Goal: Task Accomplishment & Management: Manage account settings

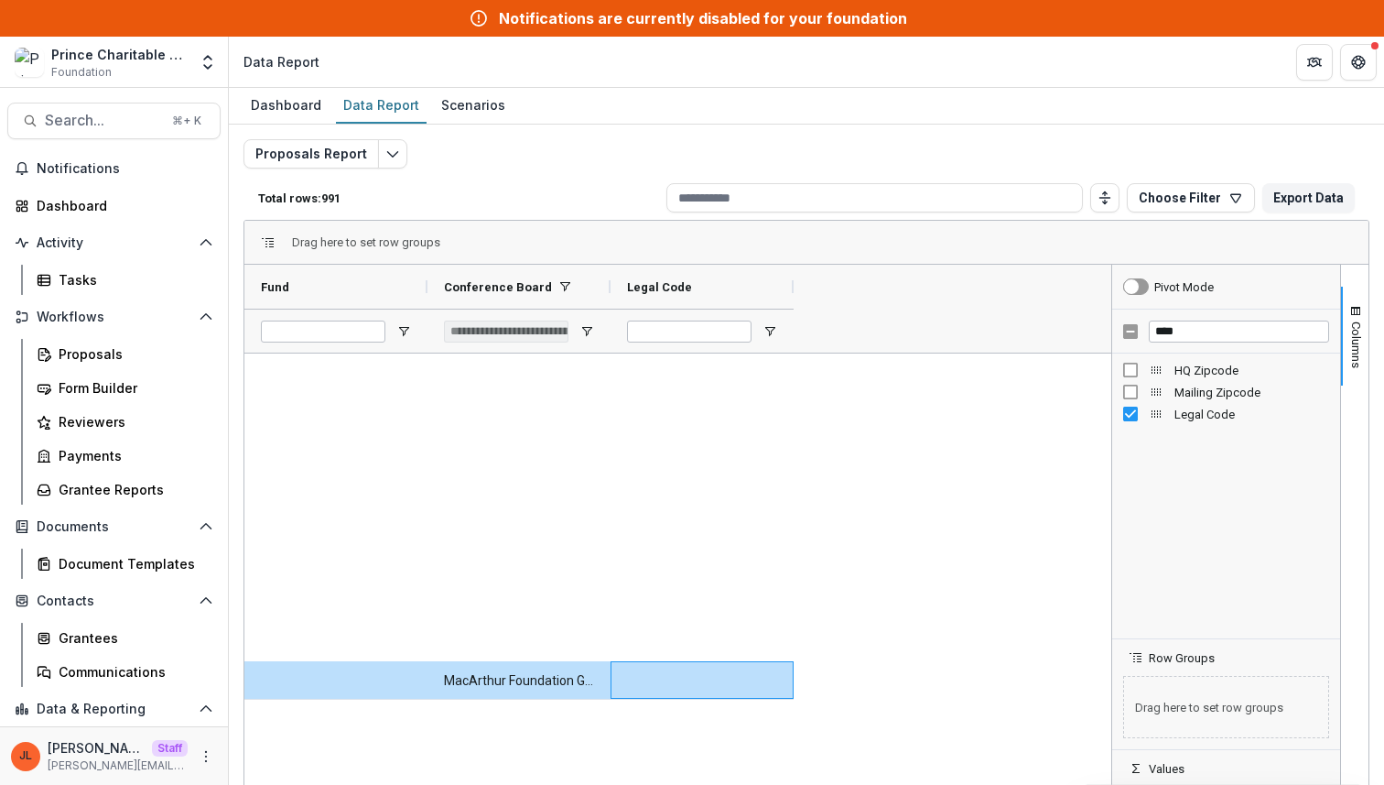
scroll to position [9076, 0]
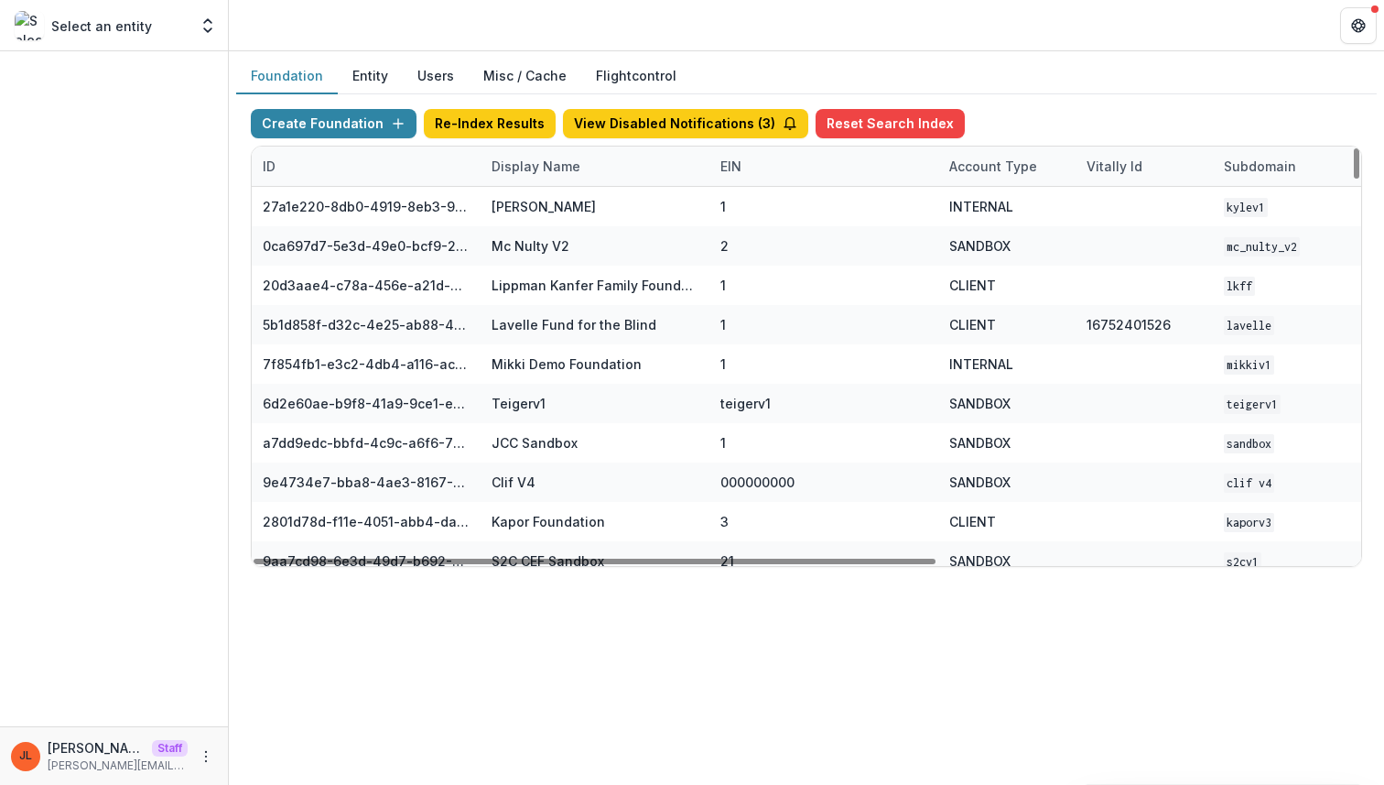
click at [539, 159] on div "Display Name" at bounding box center [536, 166] width 111 height 19
click at [527, 194] on input at bounding box center [594, 207] width 220 height 29
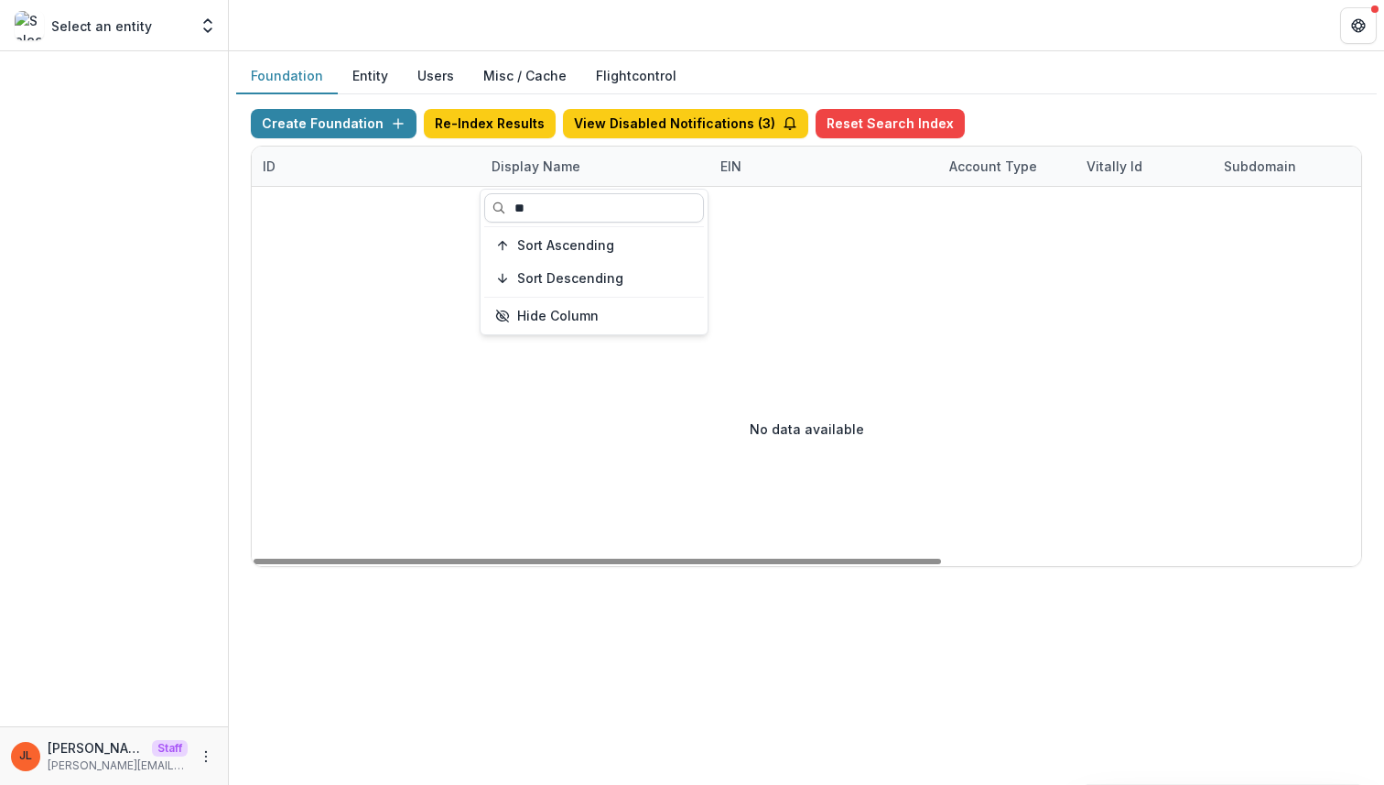
type input "*"
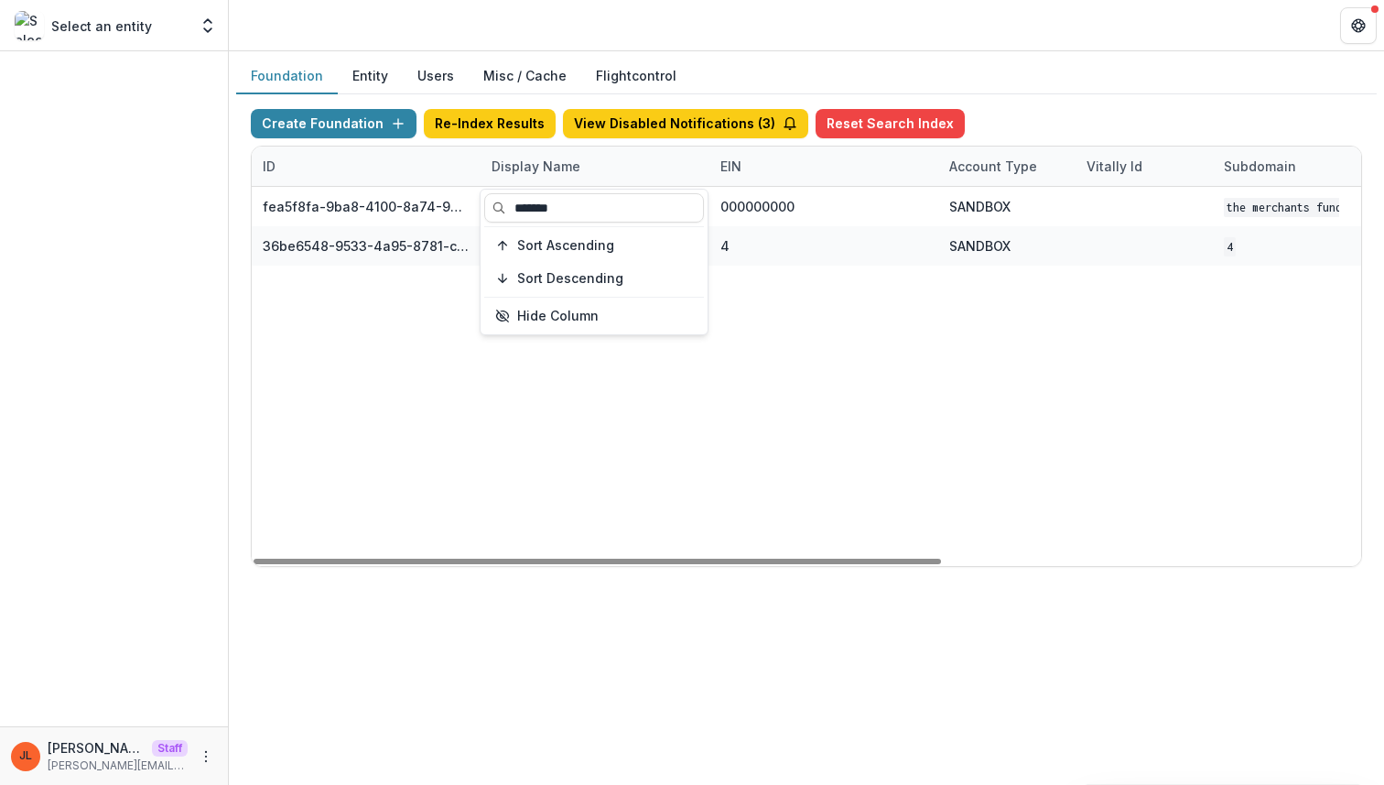
type input "*******"
click at [446, 494] on div "fea5f8fa-9ba8-4100-8a74-965e974c29f6 The Merchants Fund Workflow Sandbox 000000…" at bounding box center [1145, 376] width 1786 height 379
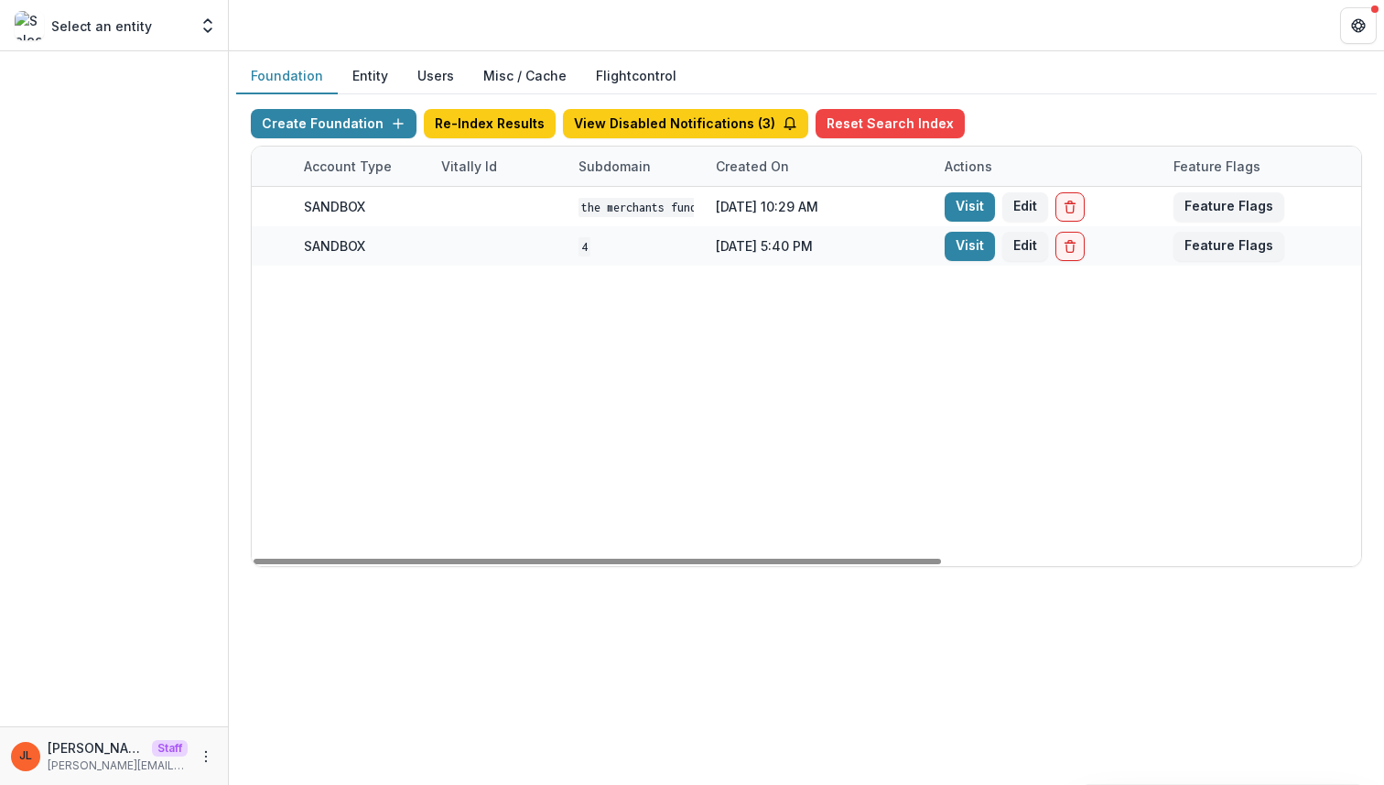
scroll to position [0, 676]
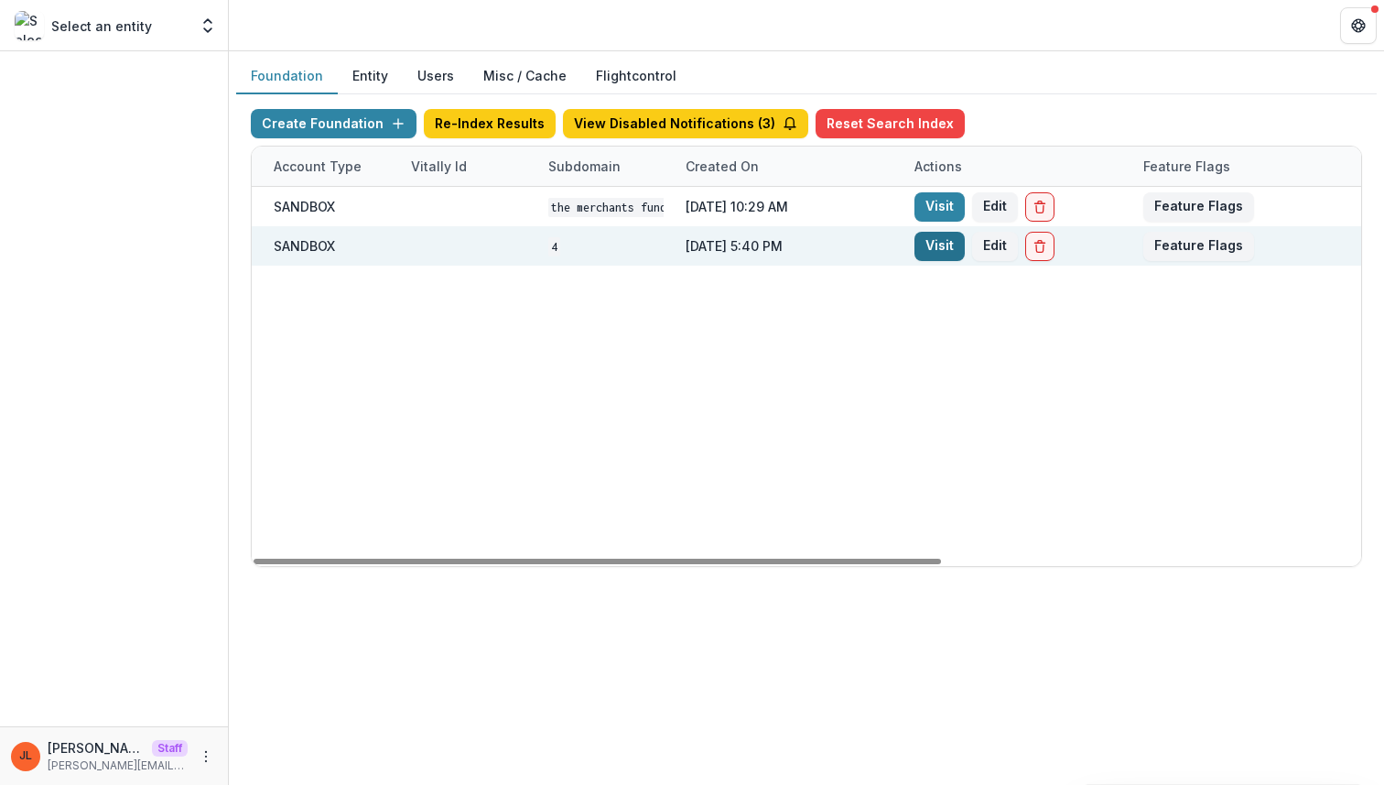
click at [934, 244] on link "Visit" at bounding box center [940, 246] width 50 height 29
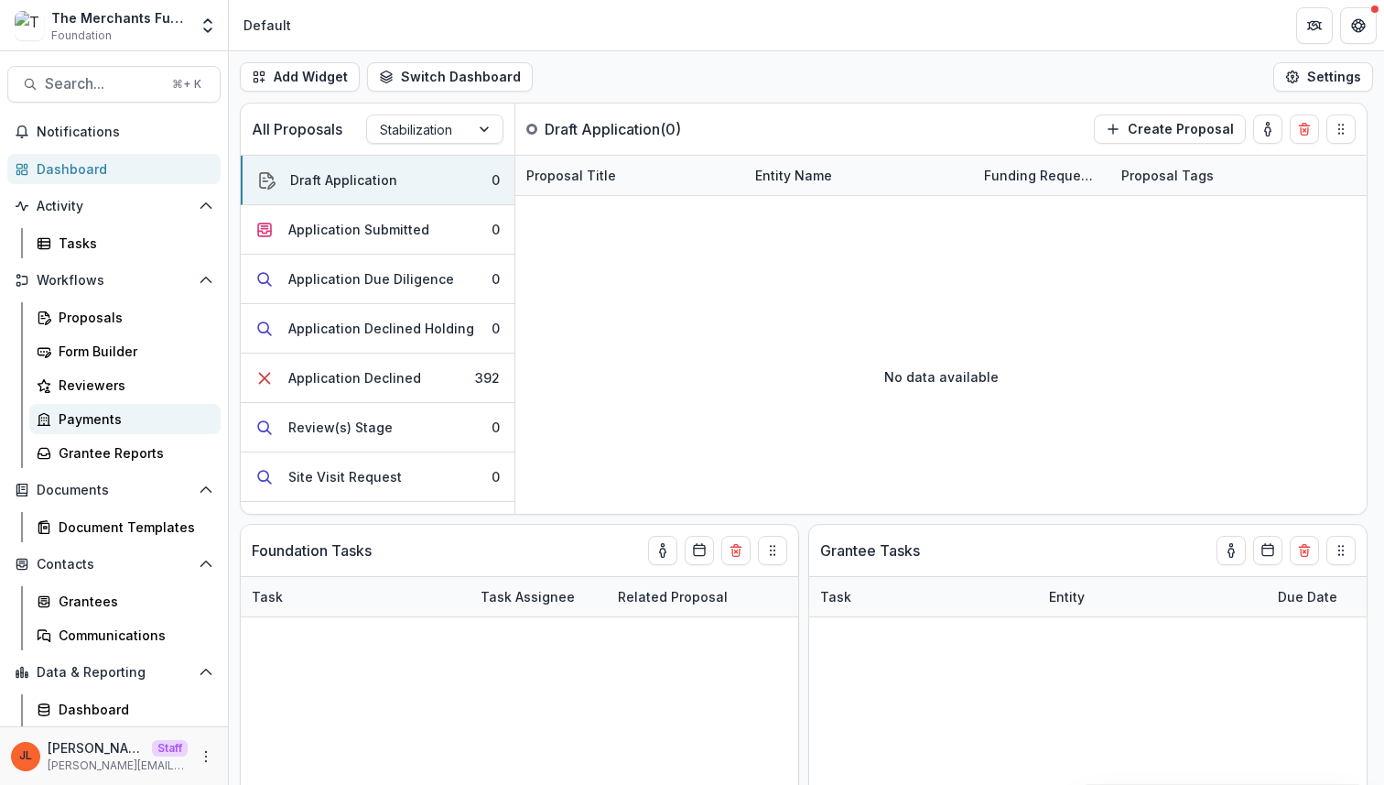
click at [103, 421] on div "Payments" at bounding box center [132, 418] width 147 height 19
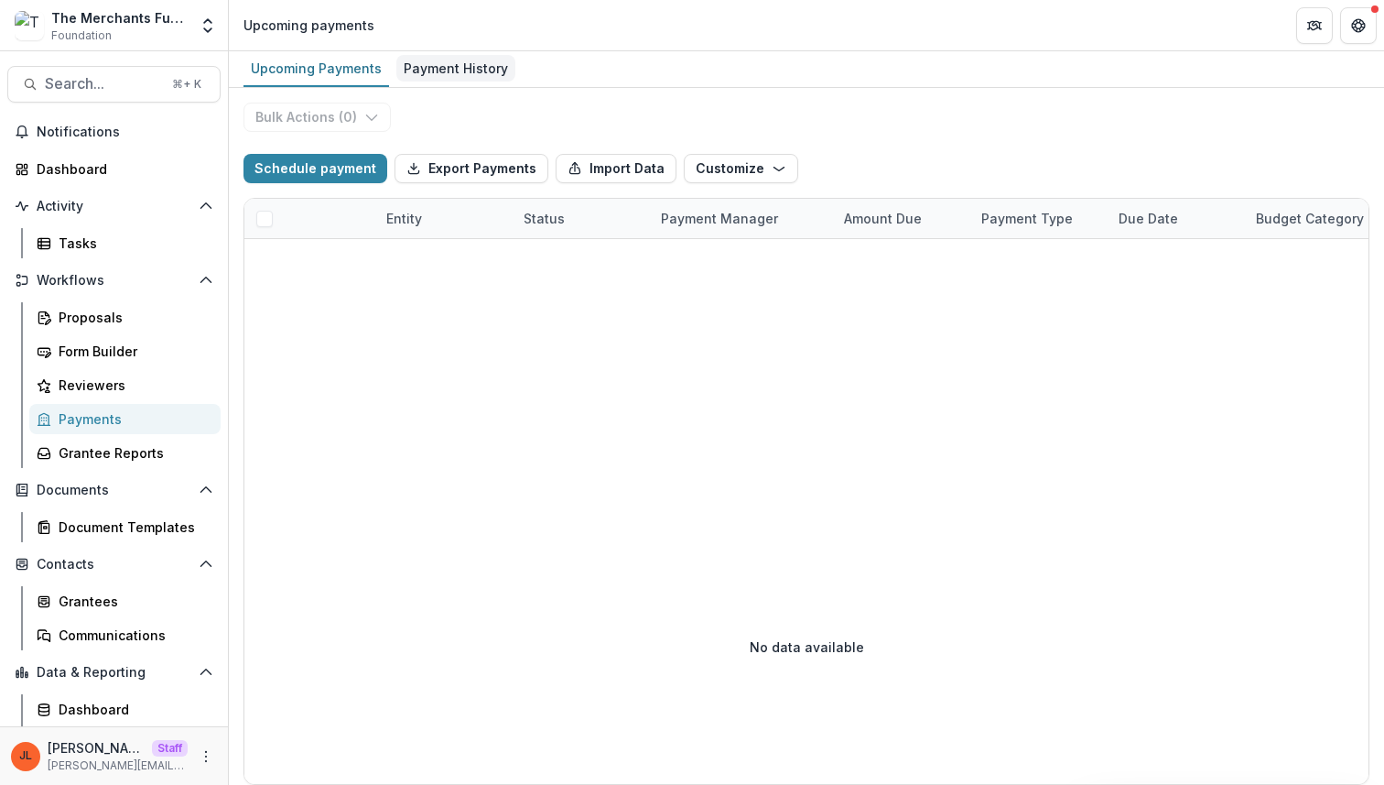
click at [456, 59] on div "Payment History" at bounding box center [455, 68] width 119 height 27
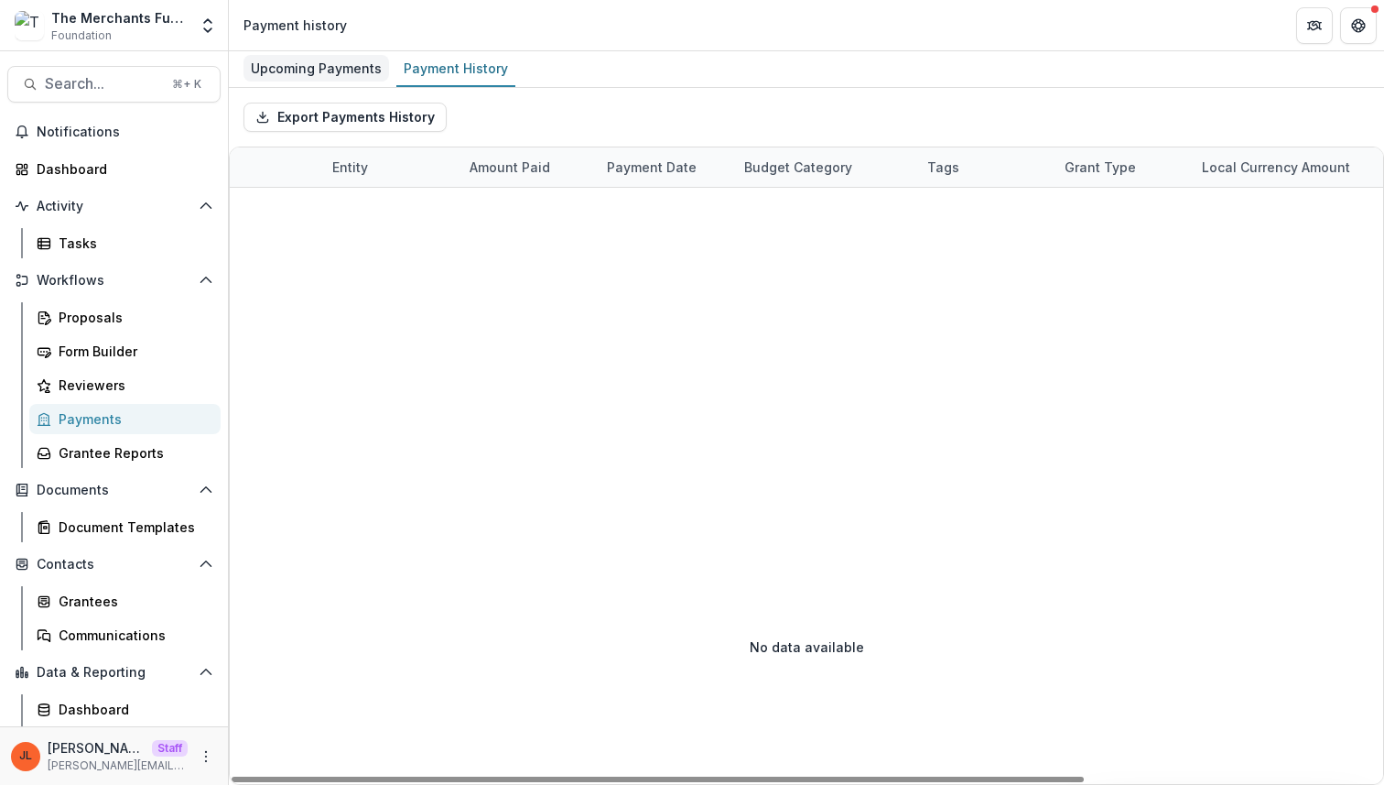
click at [348, 81] on link "Upcoming Payments" at bounding box center [317, 69] width 146 height 36
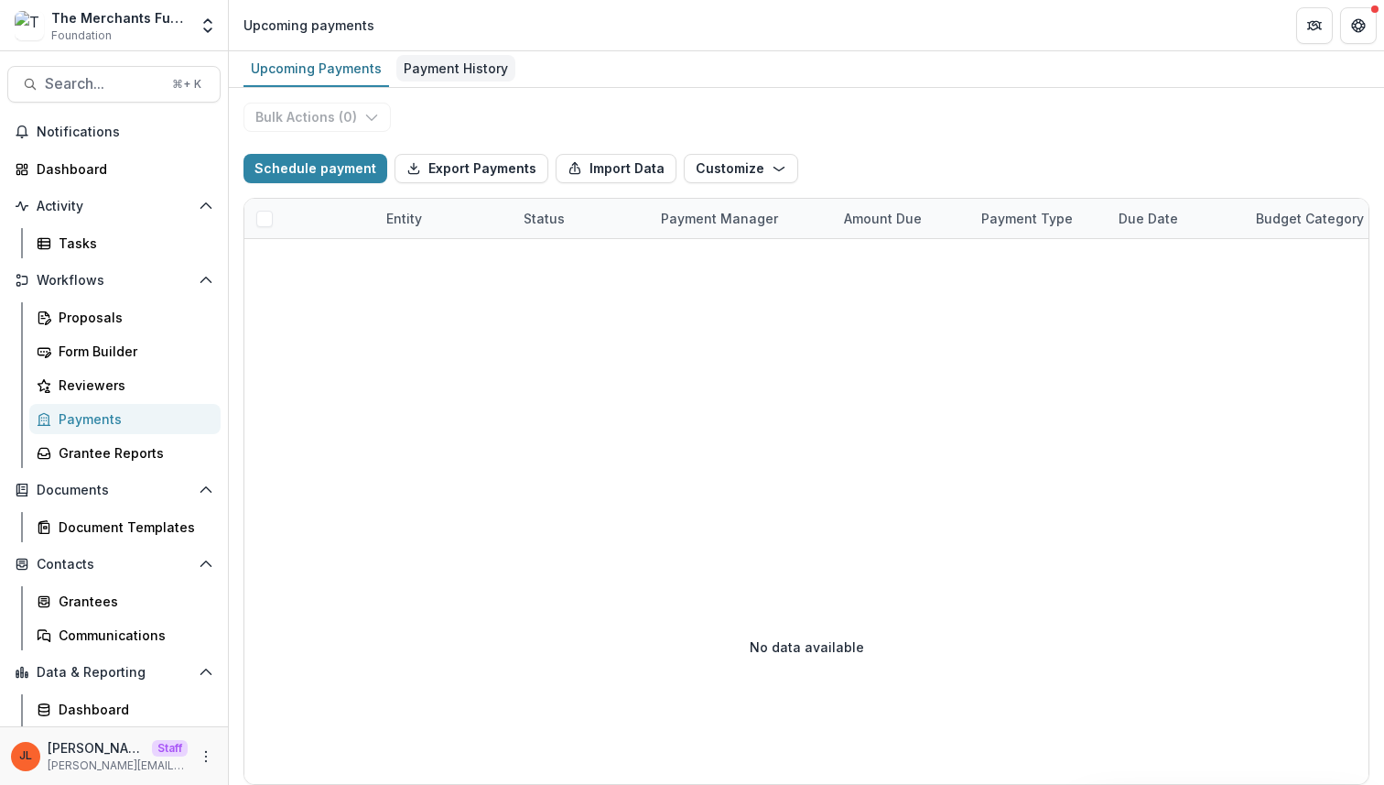
click at [474, 66] on div "Payment History" at bounding box center [455, 68] width 119 height 27
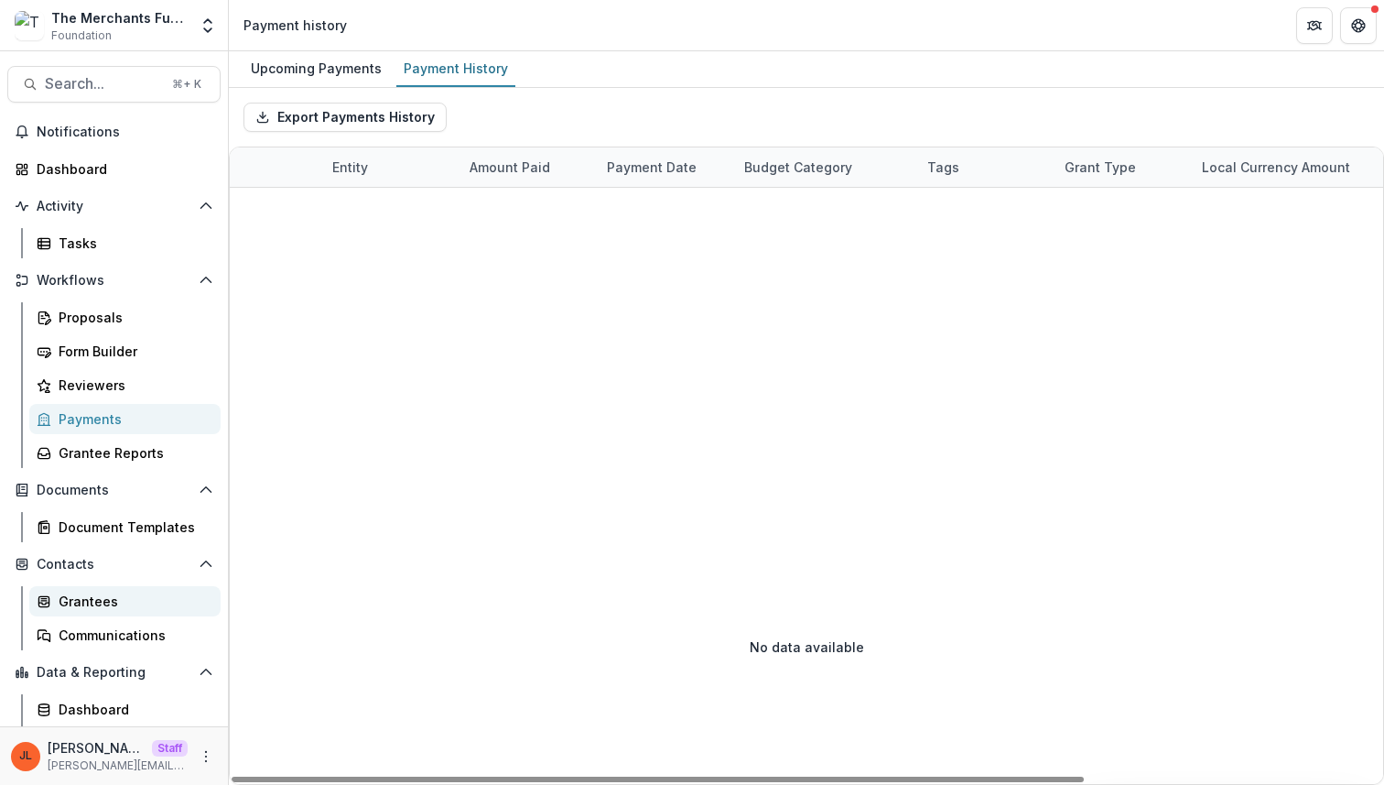
click at [119, 588] on link "Grantees" at bounding box center [124, 601] width 191 height 30
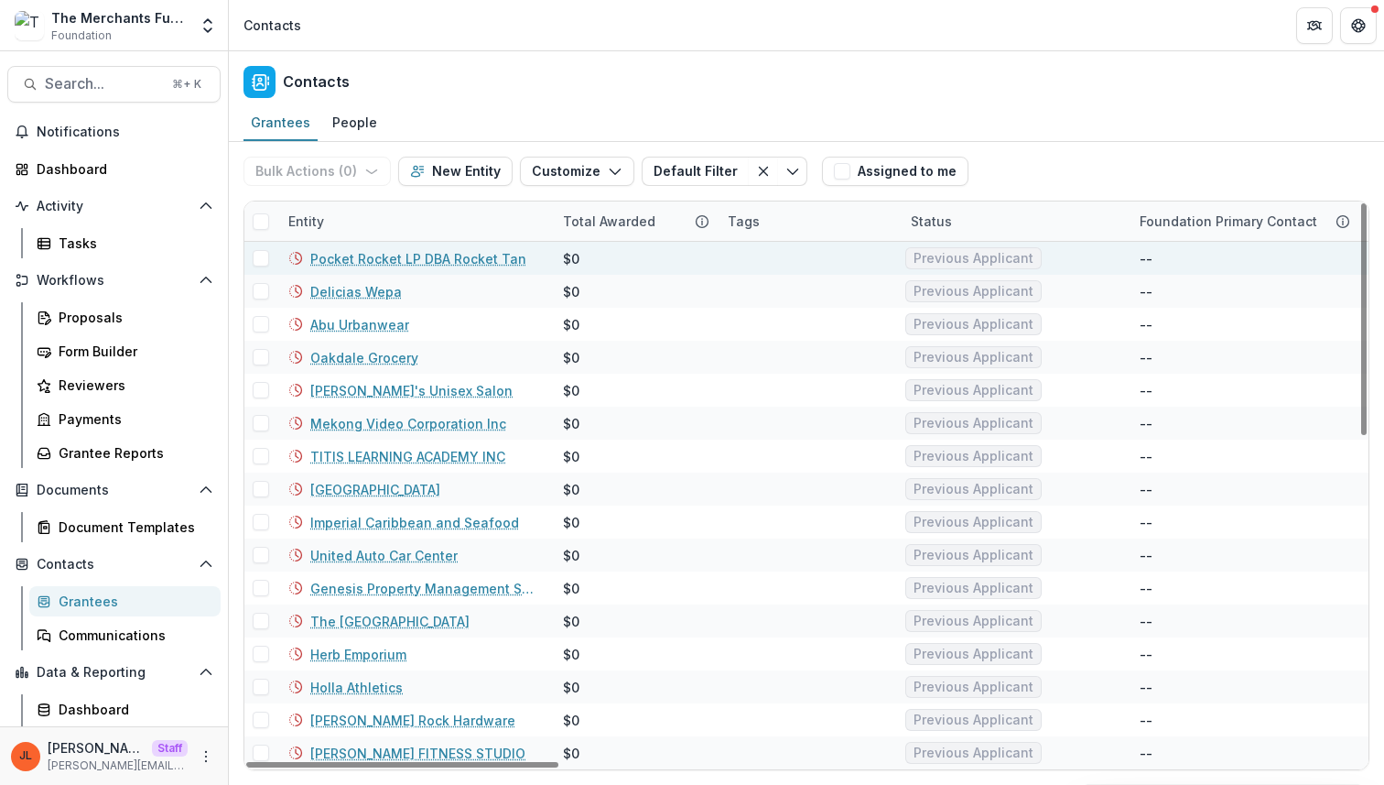
click at [428, 254] on link "Pocket Rocket LP DBA Rocket Tan" at bounding box center [418, 258] width 216 height 19
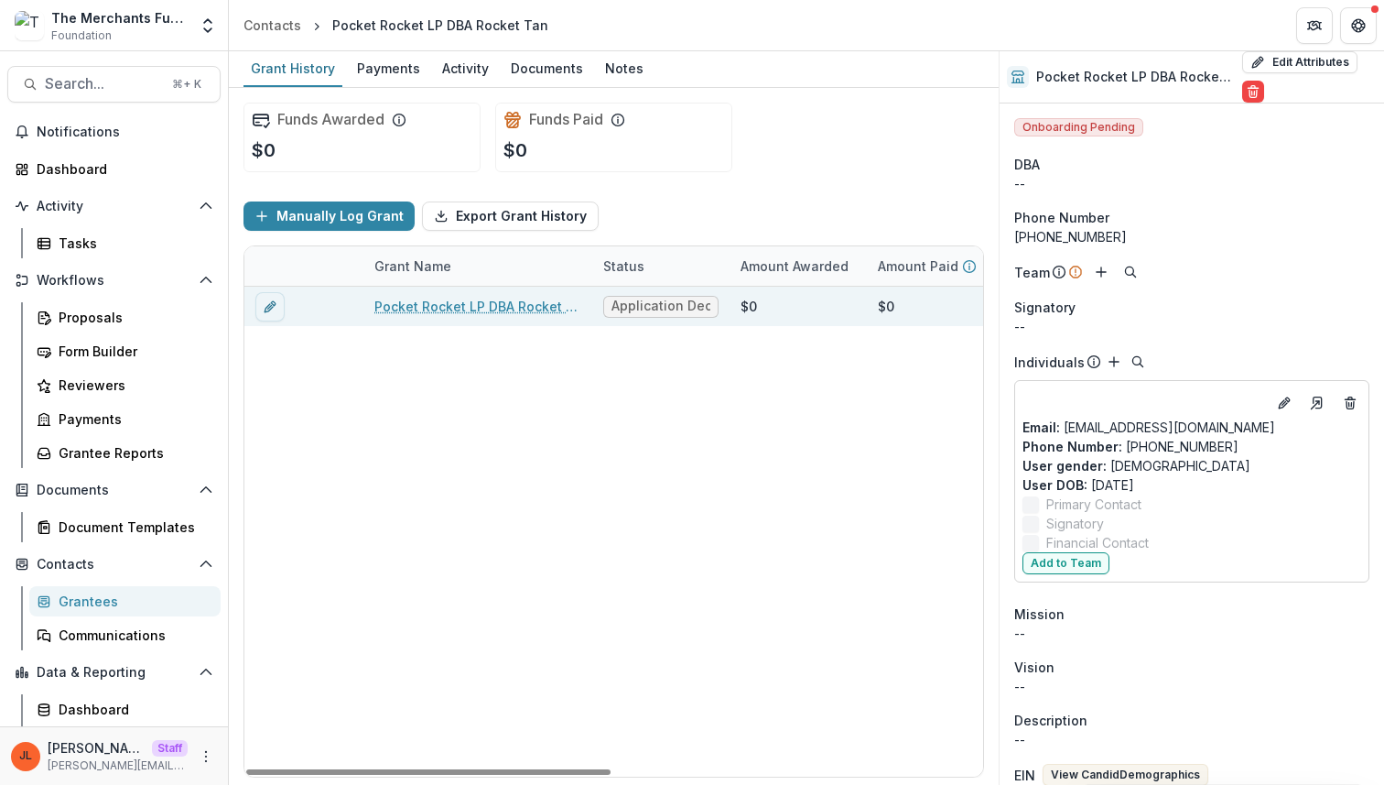
click at [513, 306] on link "Pocket Rocket LP DBA Rocket Tan" at bounding box center [478, 306] width 207 height 19
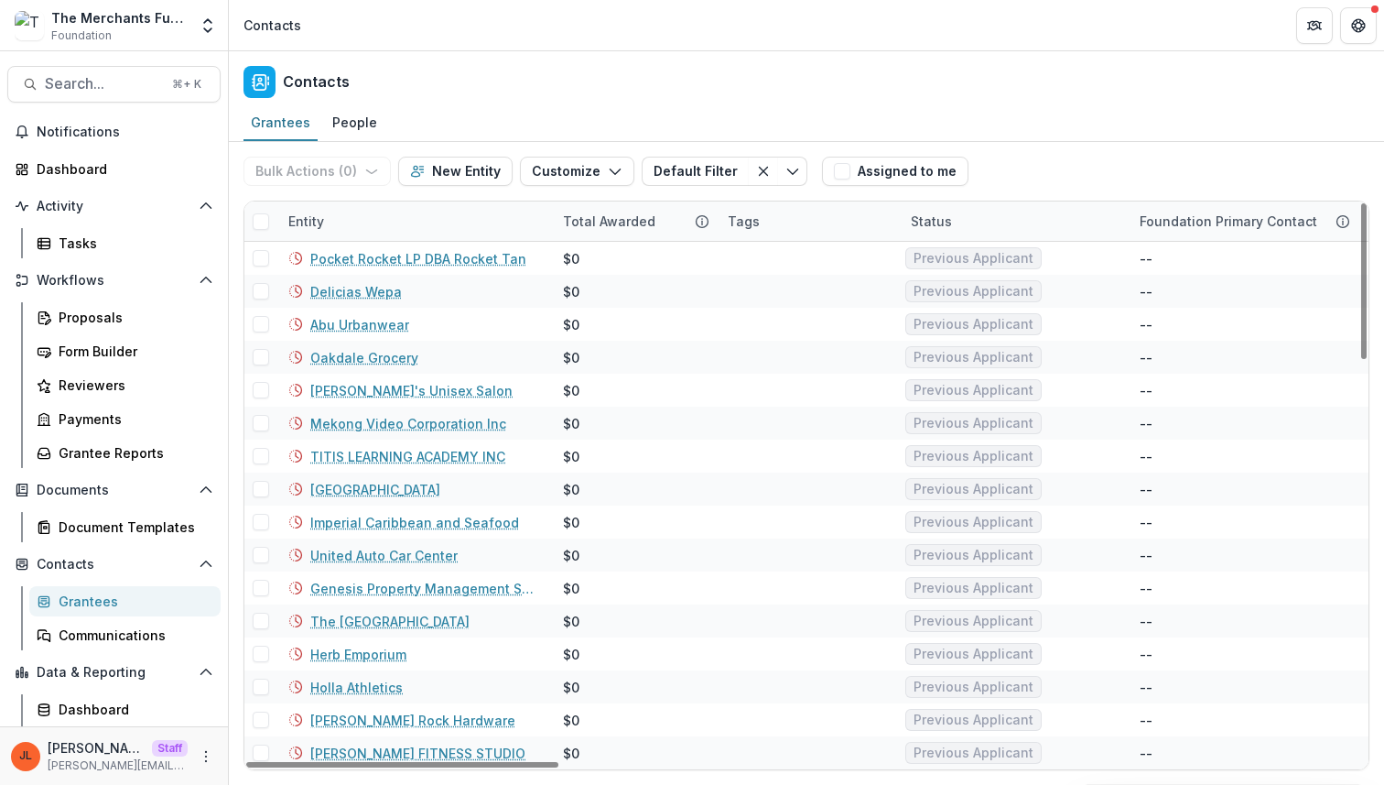
click at [627, 239] on div "Total Awarded" at bounding box center [634, 220] width 165 height 39
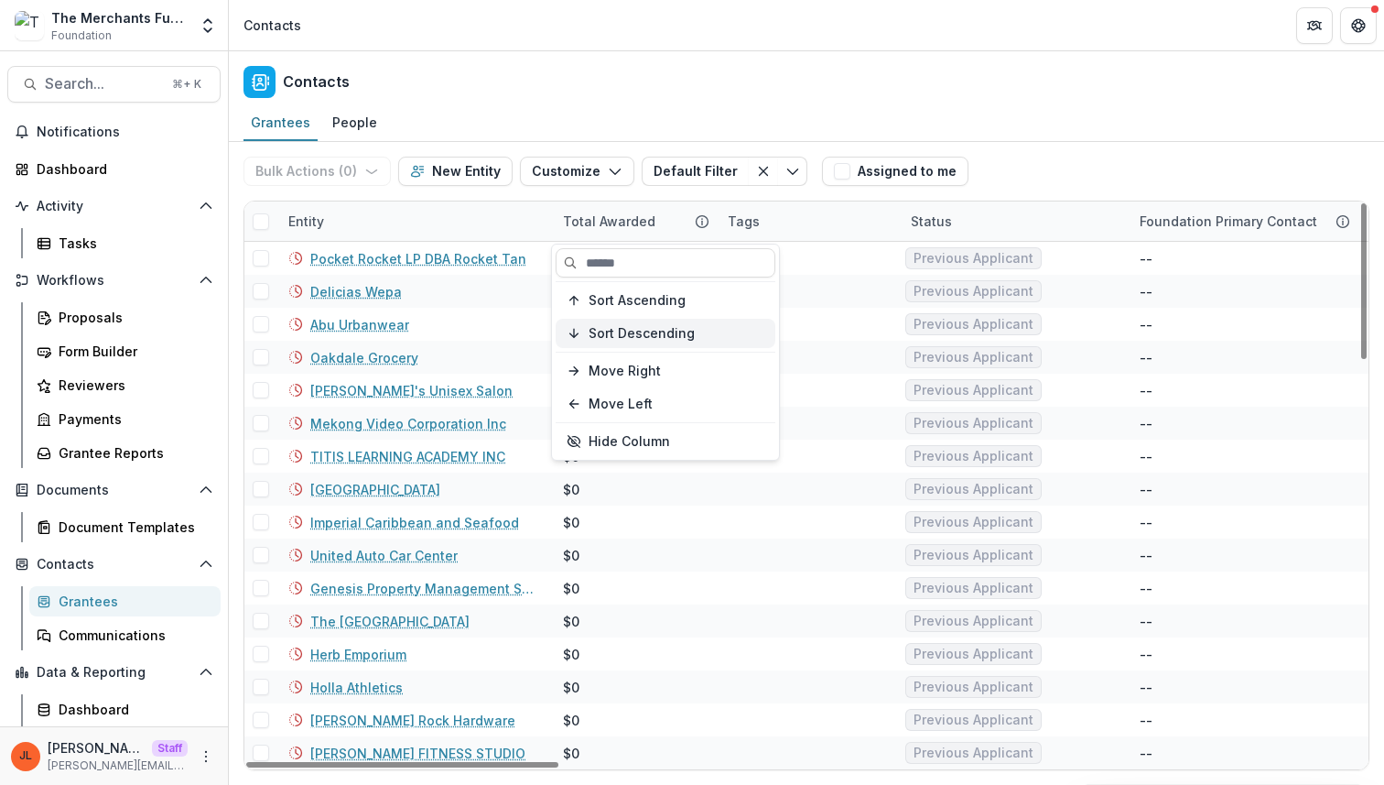
click at [651, 331] on span "Sort Descending" at bounding box center [642, 334] width 106 height 16
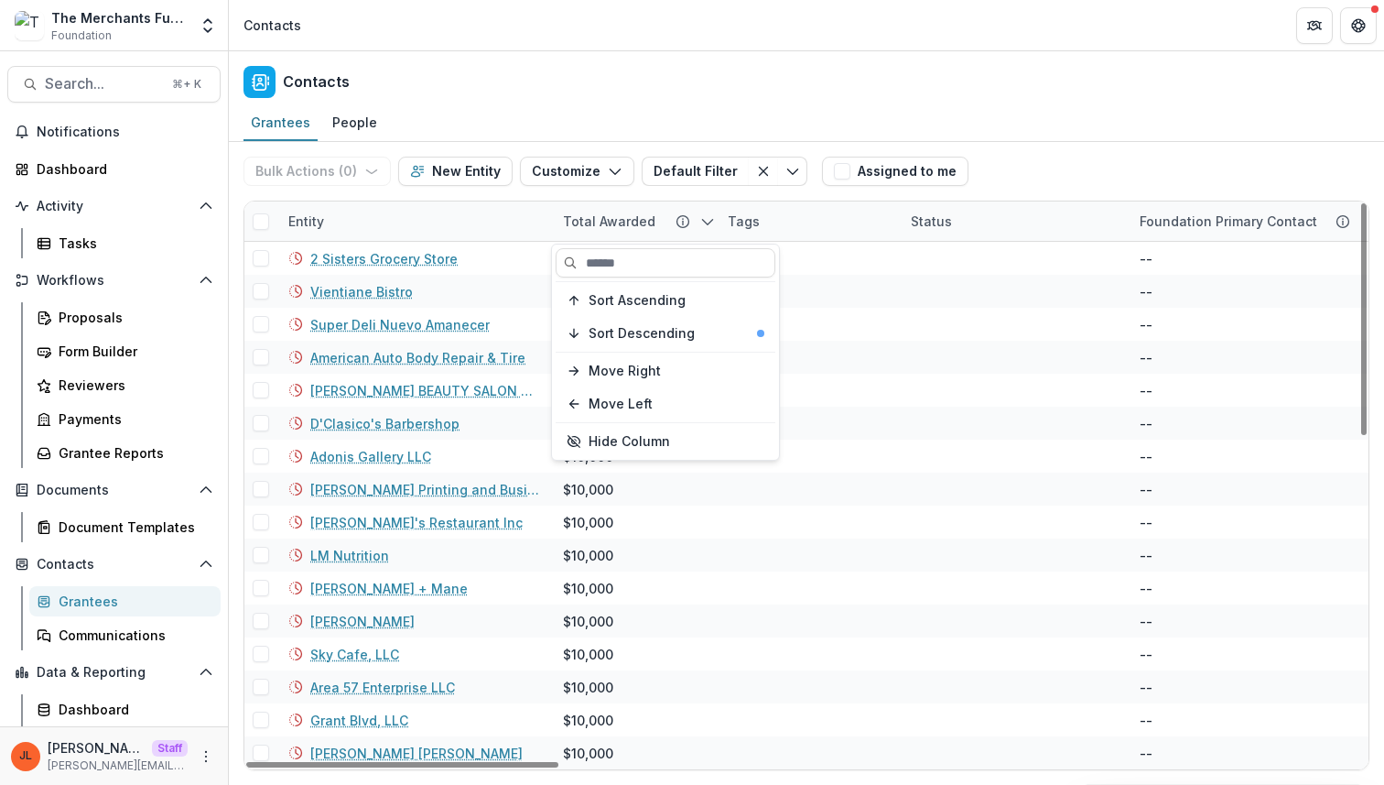
click at [982, 136] on div "Grantees People" at bounding box center [807, 123] width 1156 height 37
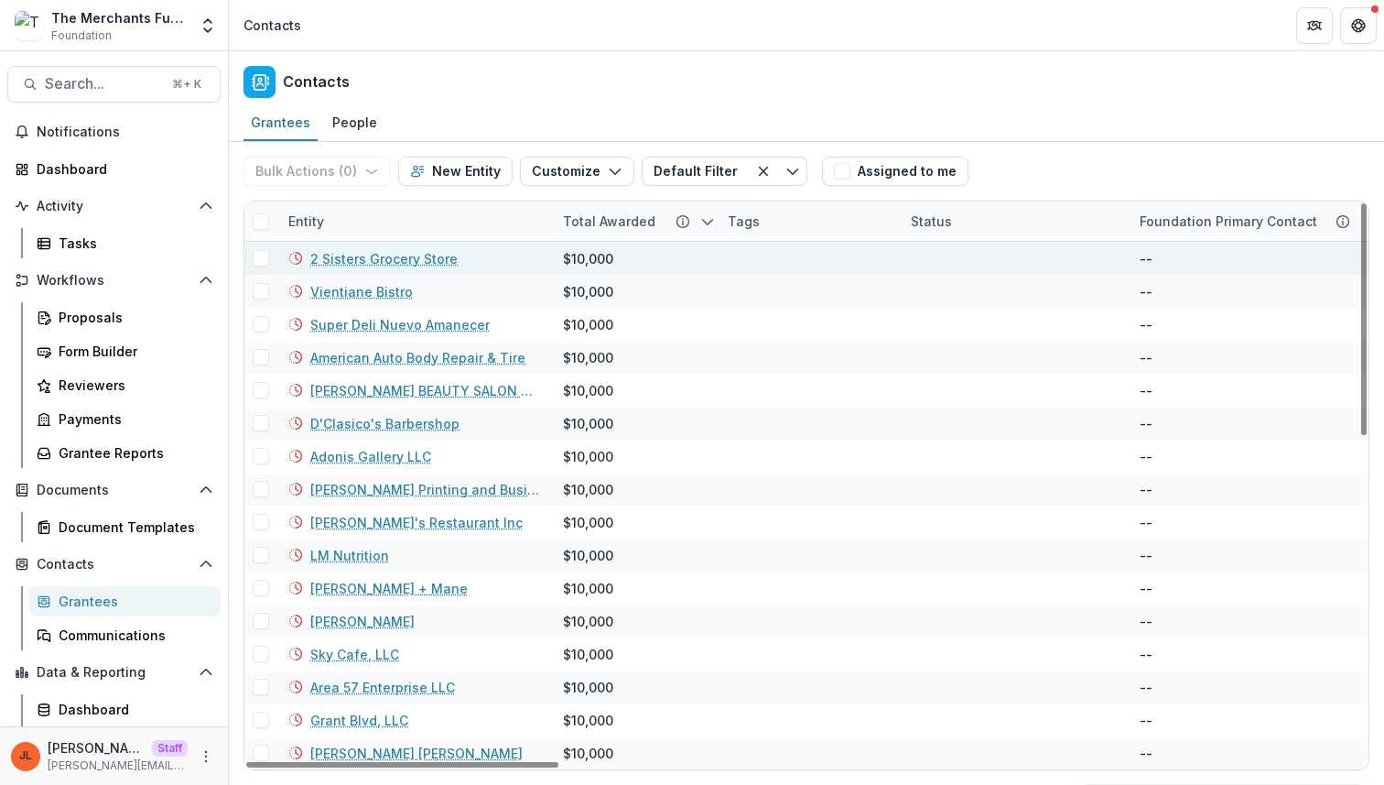
click at [399, 268] on div "2 Sisters Grocery Store" at bounding box center [414, 258] width 253 height 33
click at [400, 258] on link "2 Sisters Grocery Store" at bounding box center [383, 258] width 147 height 19
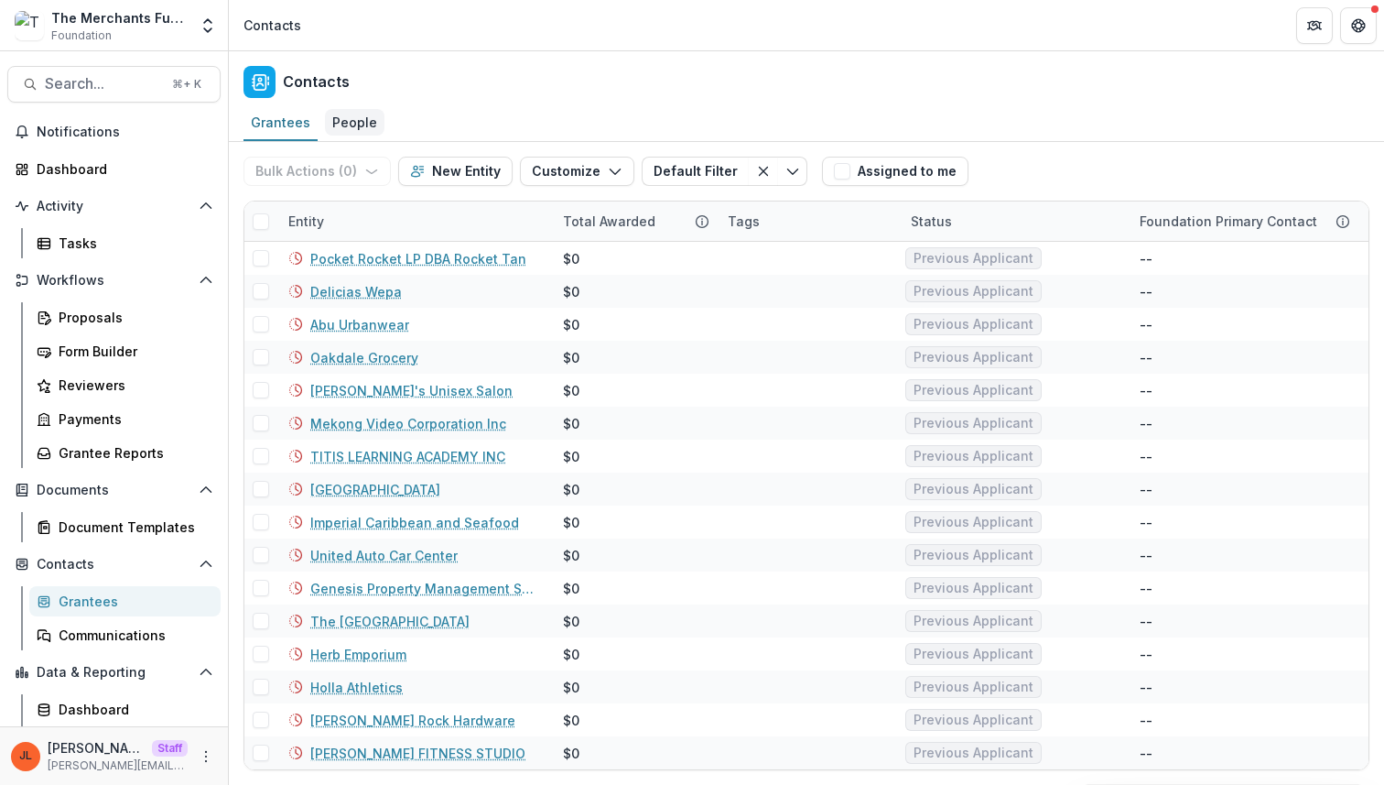
click at [377, 132] on div "Grantees People" at bounding box center [807, 123] width 1156 height 37
click at [345, 100] on div "Contacts" at bounding box center [807, 78] width 1156 height 54
click at [345, 120] on div "People" at bounding box center [355, 122] width 60 height 27
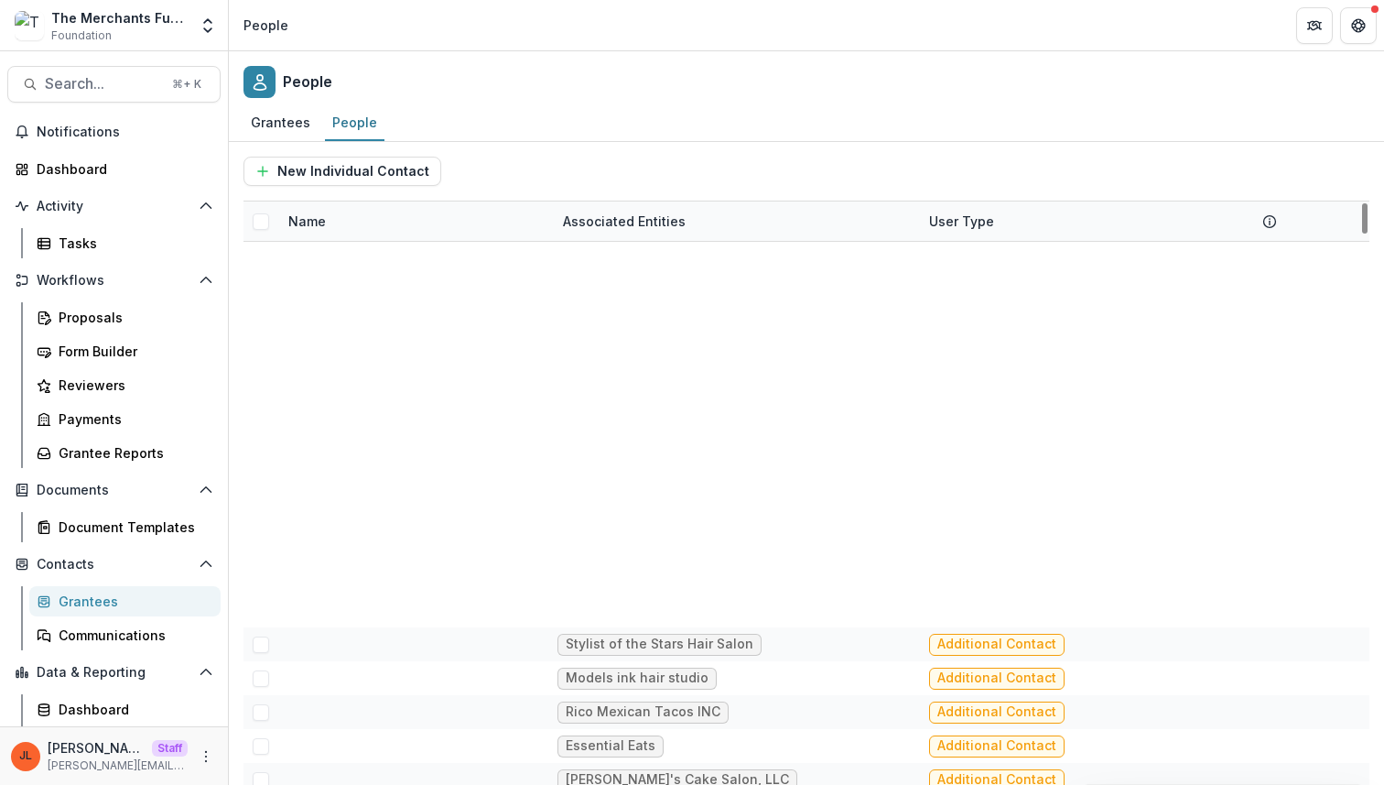
scroll to position [16565, 0]
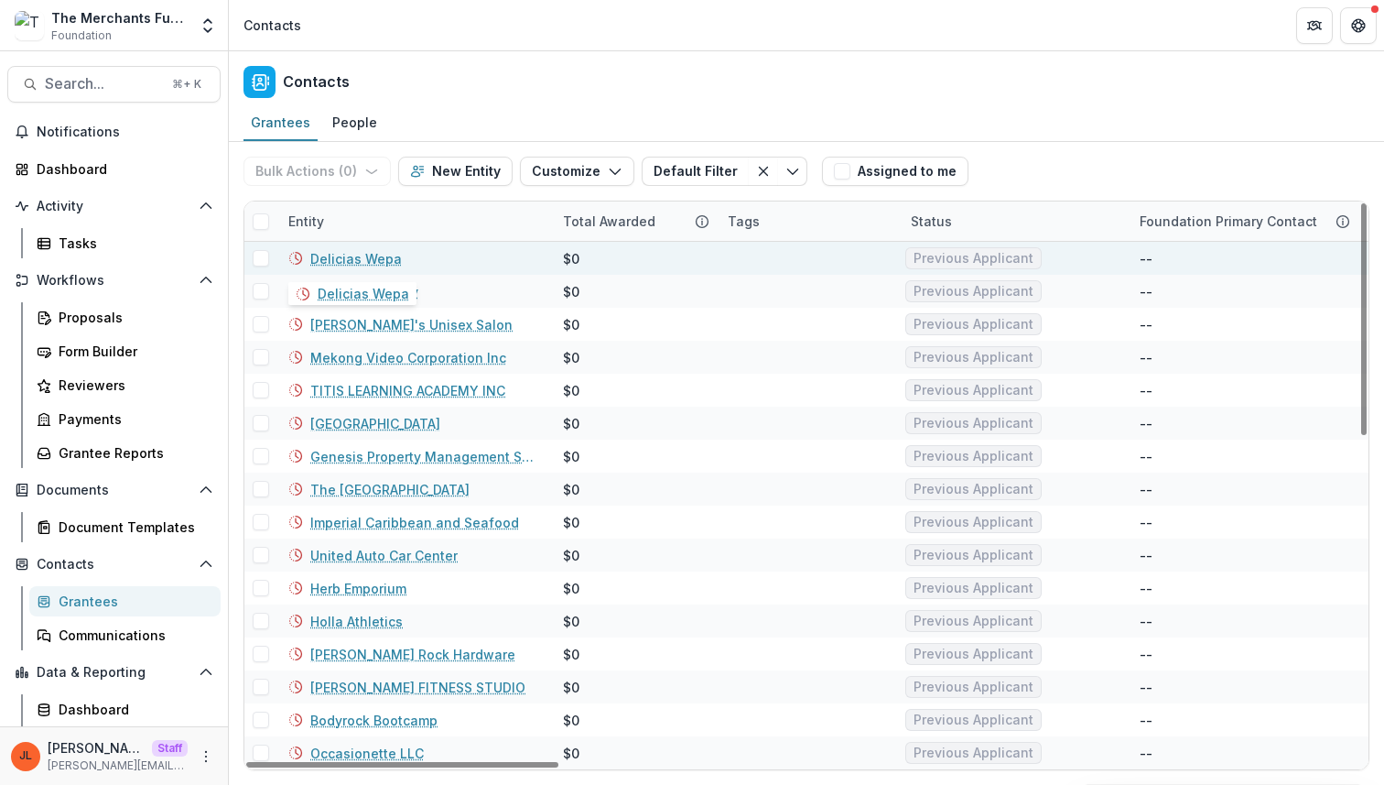
click at [345, 261] on link "Delicias Wepa" at bounding box center [356, 258] width 92 height 19
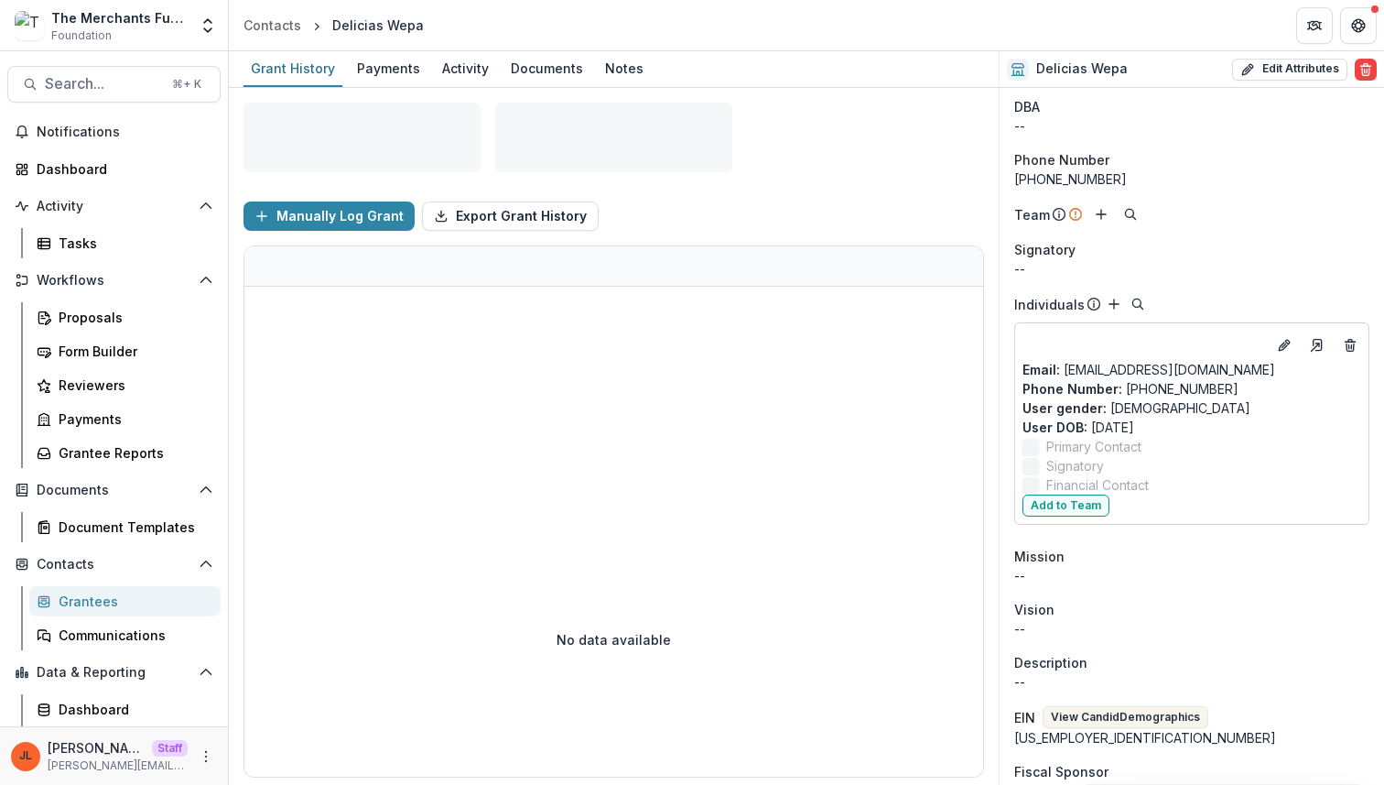
scroll to position [45, 0]
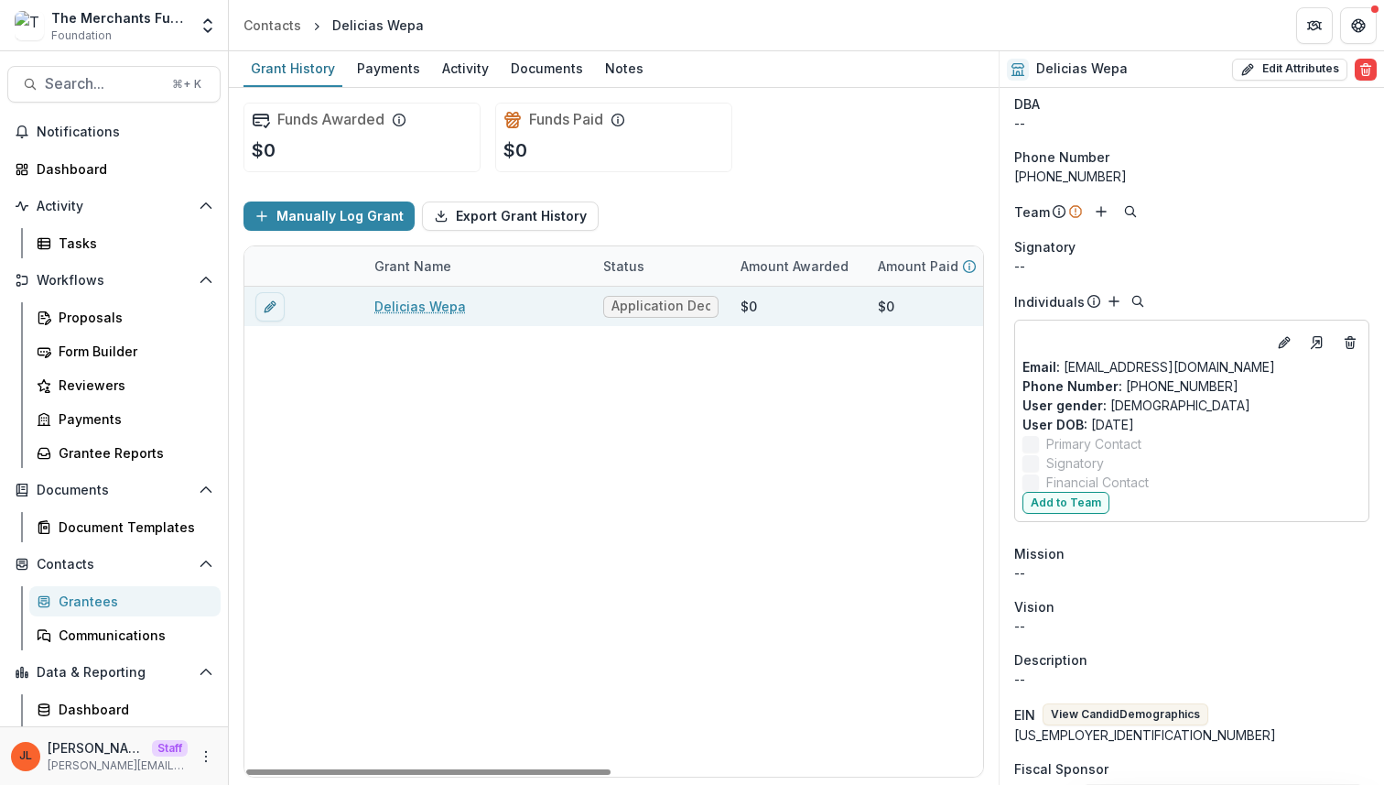
click at [427, 308] on link "Delicias Wepa" at bounding box center [421, 306] width 92 height 19
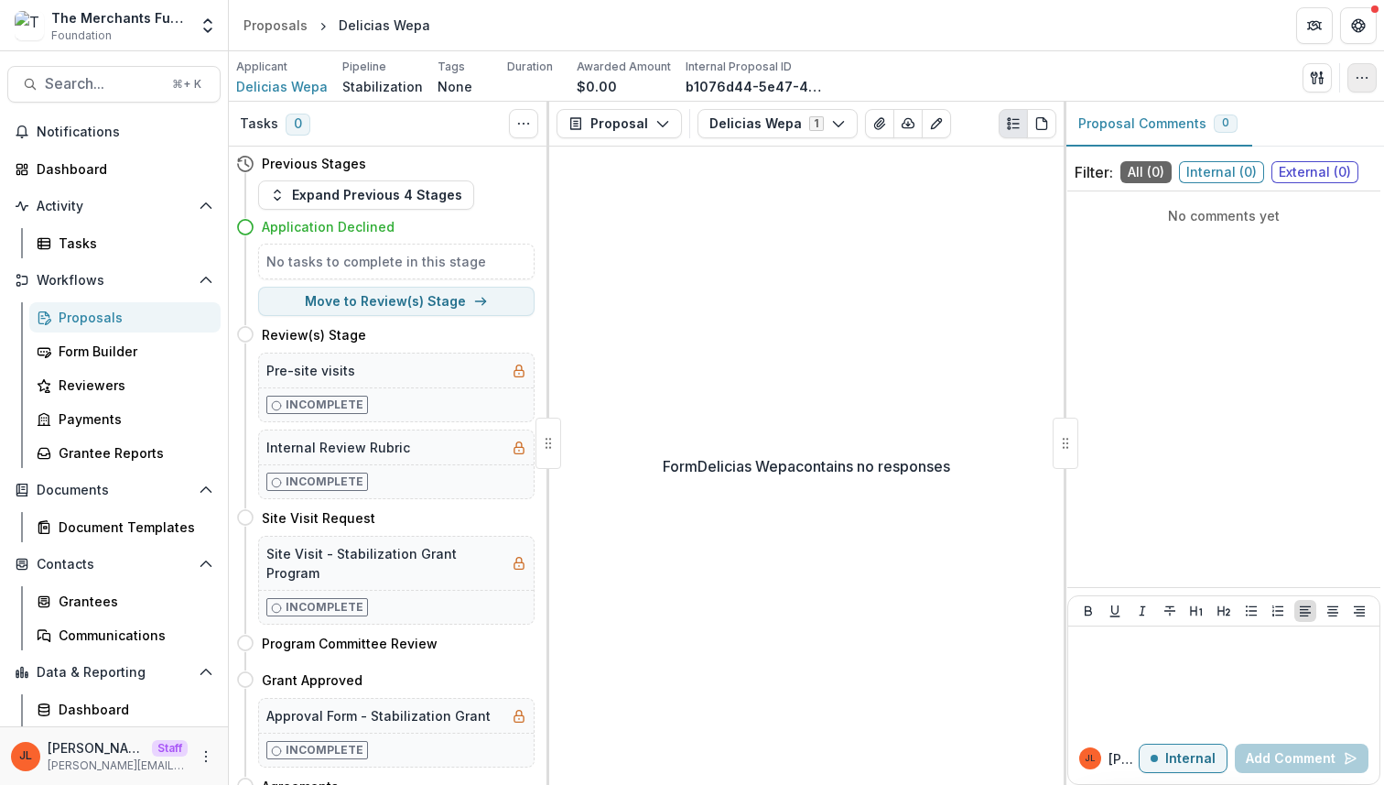
click at [1352, 78] on button "button" at bounding box center [1362, 77] width 29 height 29
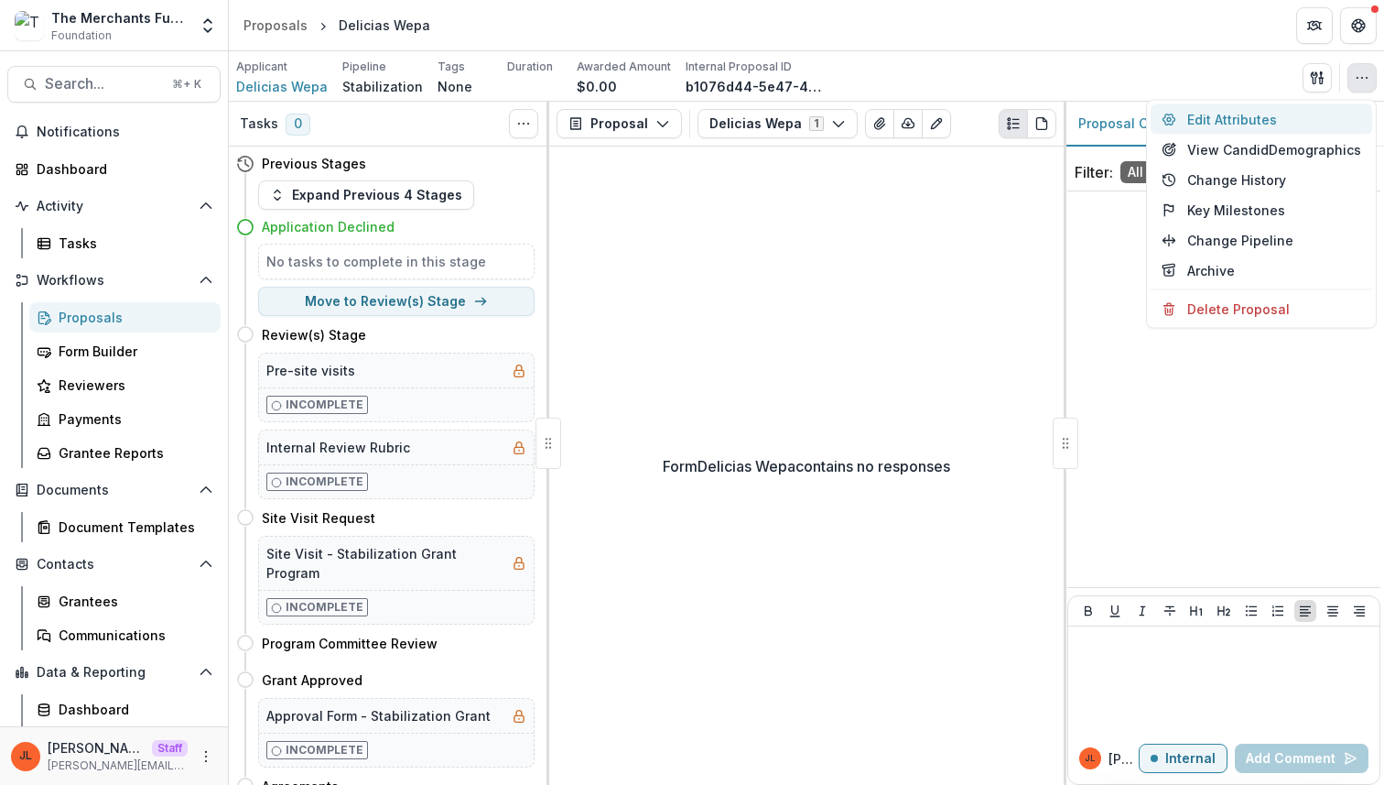
click at [1230, 122] on button "Edit Attributes" at bounding box center [1262, 119] width 222 height 30
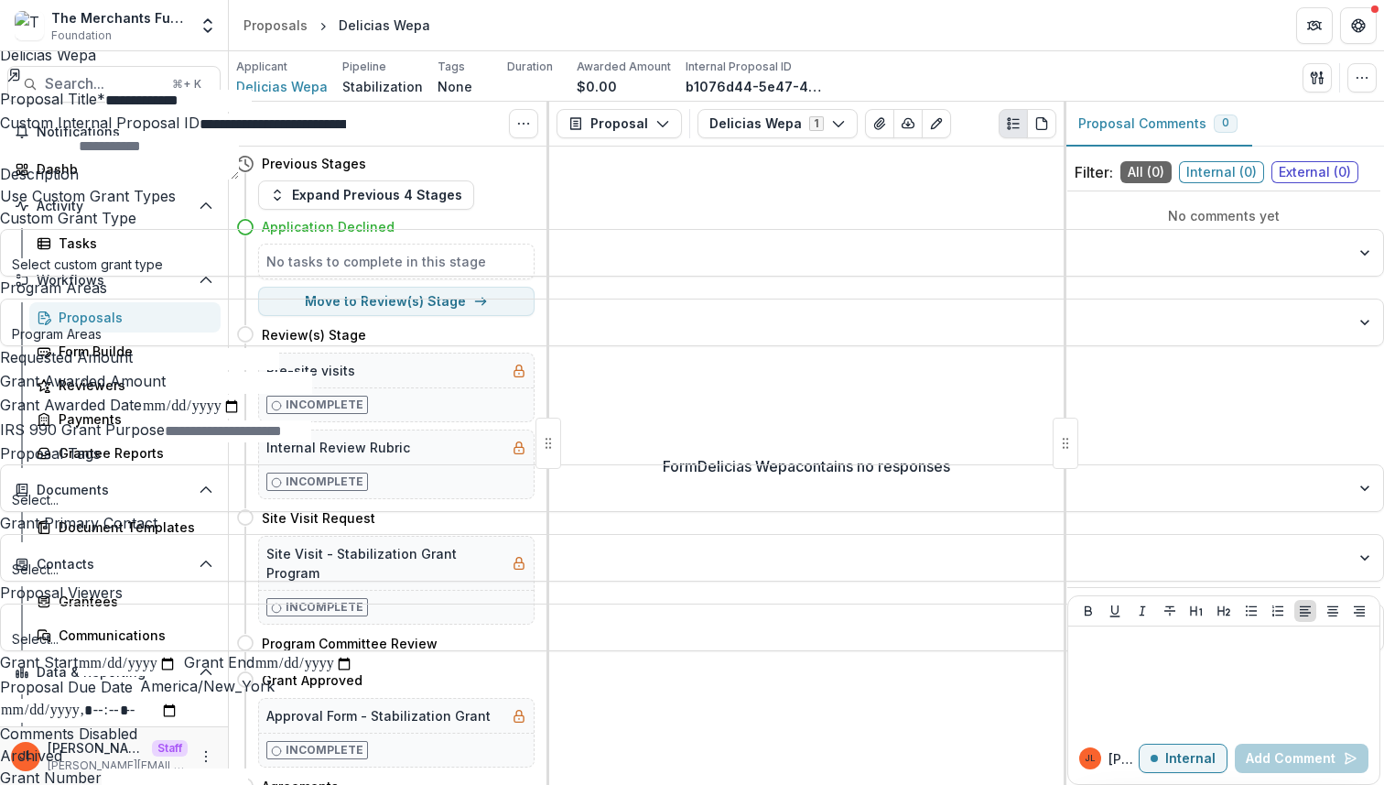
click at [787, 784] on div "**********" at bounding box center [692, 785] width 1384 height 0
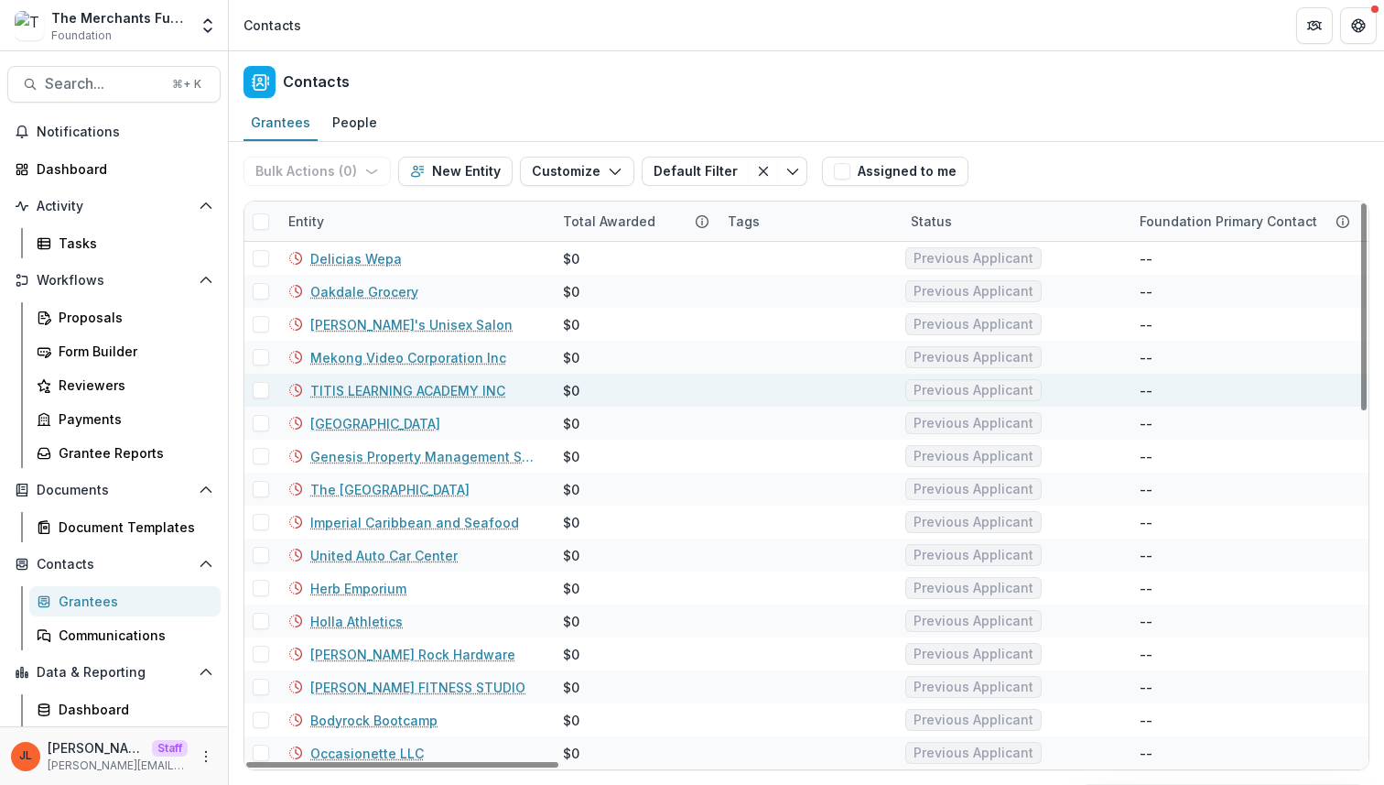
scroll to position [3, 0]
